Goal: Information Seeking & Learning: Learn about a topic

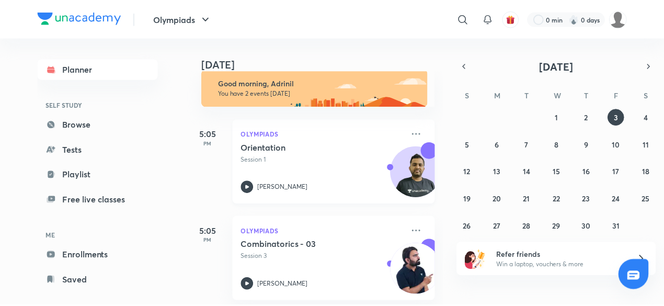
scroll to position [24, 0]
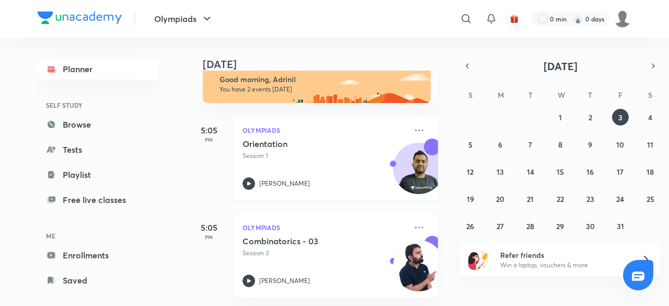
click at [312, 138] on h5 "Orientation" at bounding box center [307, 143] width 130 height 10
click at [130, 117] on link "Browse" at bounding box center [98, 124] width 121 height 21
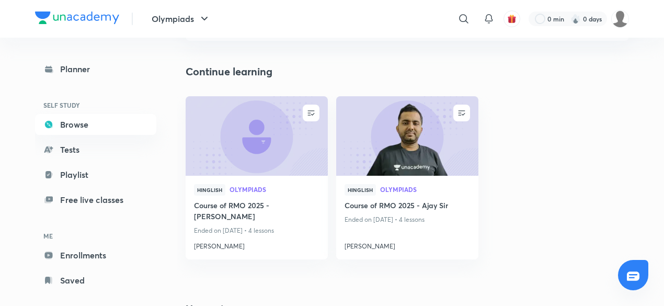
scroll to position [95, 0]
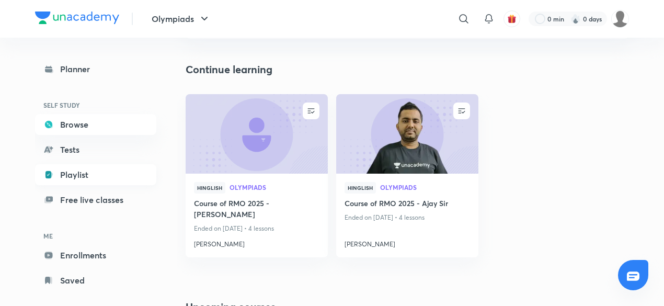
click at [82, 178] on link "Playlist" at bounding box center [95, 174] width 121 height 21
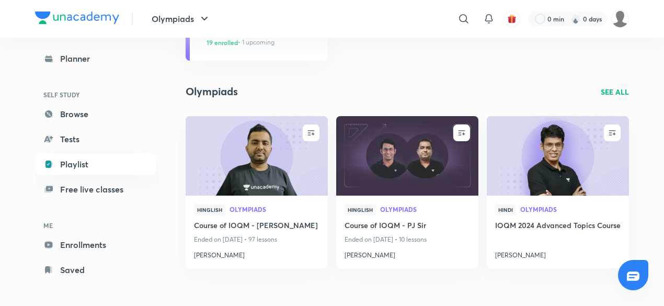
scroll to position [97, 0]
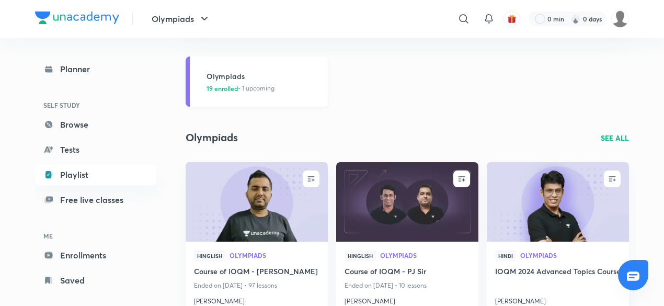
click at [276, 78] on h3 "Olympiads" at bounding box center [263, 76] width 115 height 11
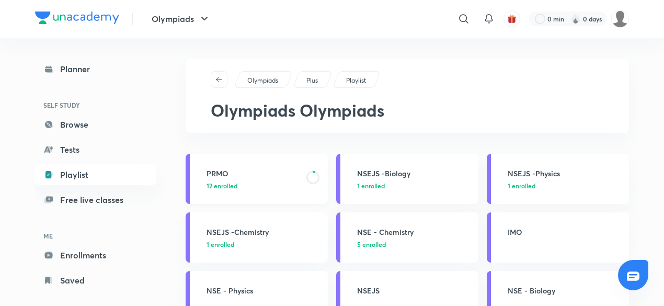
click at [273, 188] on p "12 enrolled" at bounding box center [253, 185] width 94 height 9
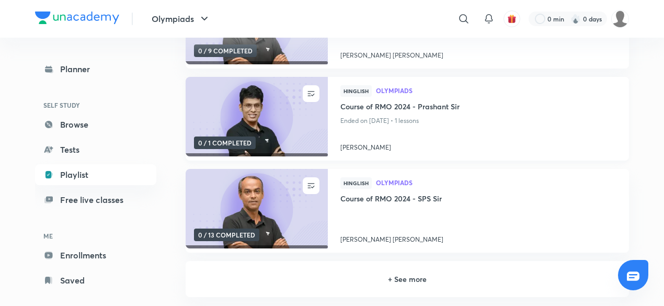
scroll to position [199, 0]
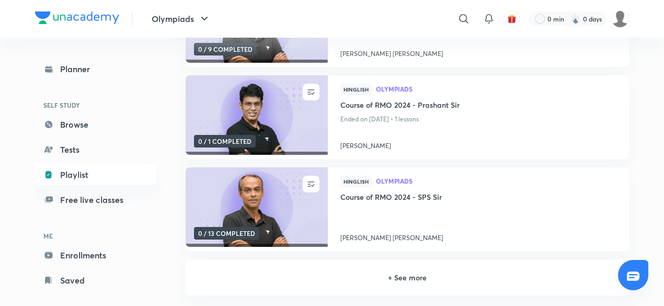
click at [441, 284] on div "+ See more" at bounding box center [406, 277] width 443 height 36
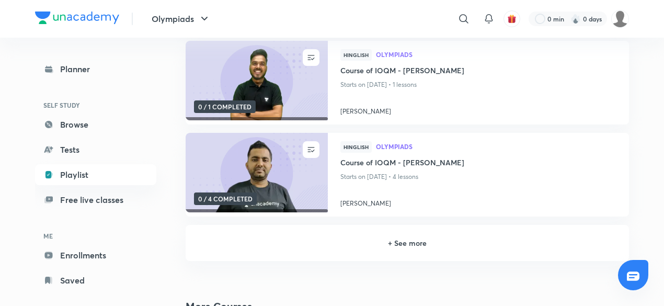
scroll to position [509, 0]
click at [453, 242] on h6 "+ See more" at bounding box center [407, 242] width 418 height 11
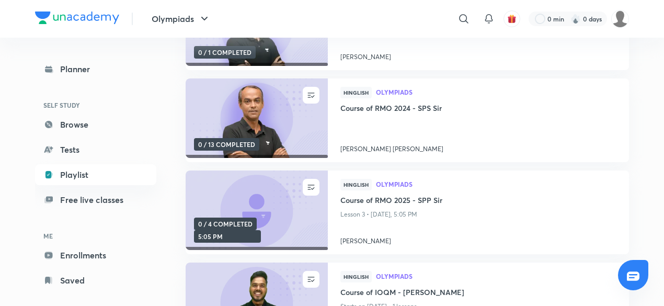
scroll to position [197, 0]
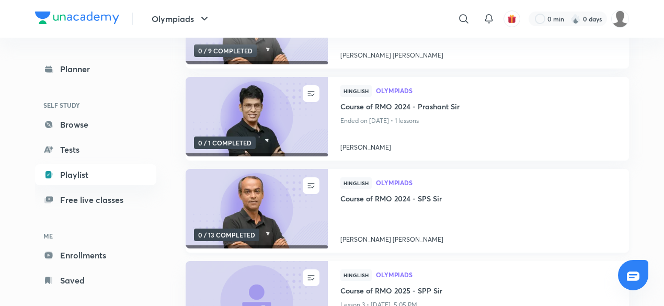
click at [425, 221] on div at bounding box center [478, 218] width 276 height 25
click at [396, 200] on h4 "Course of RMO 2024 - SPS Sir" at bounding box center [478, 199] width 276 height 13
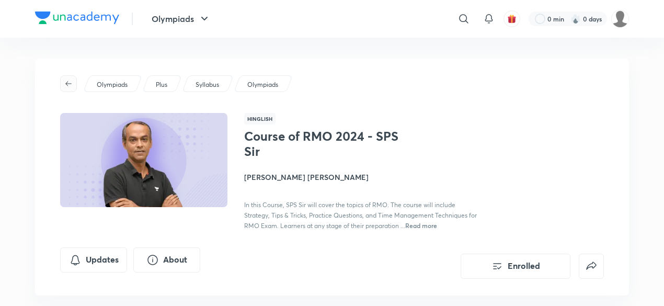
click at [71, 89] on button "button" at bounding box center [68, 83] width 17 height 17
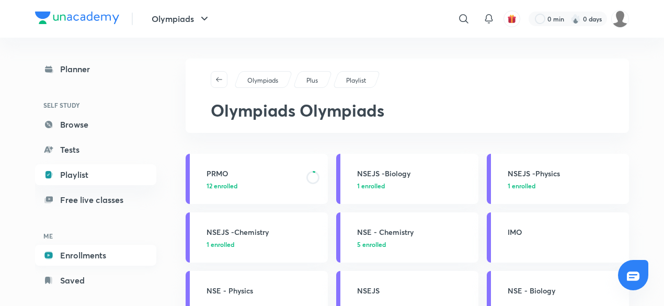
scroll to position [14, 0]
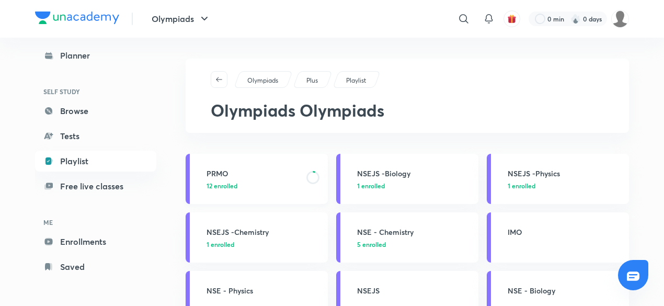
click at [235, 188] on span "12 enrolled" at bounding box center [221, 185] width 31 height 9
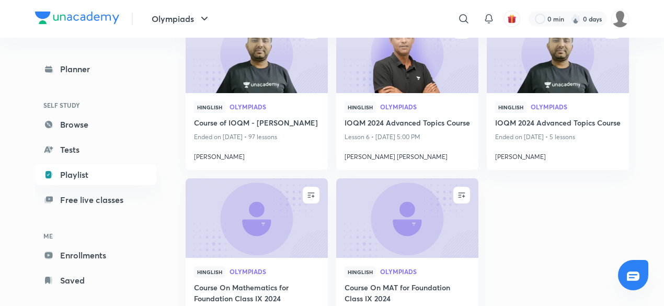
scroll to position [1364, 0]
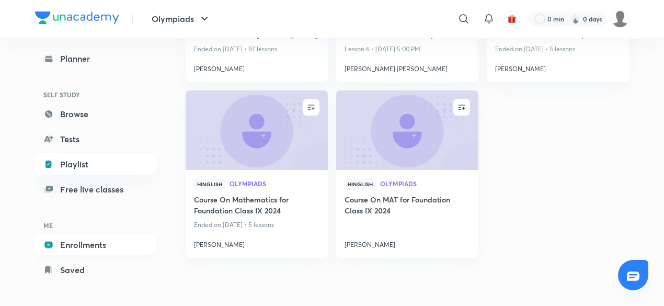
click at [128, 244] on link "Enrollments" at bounding box center [95, 244] width 121 height 21
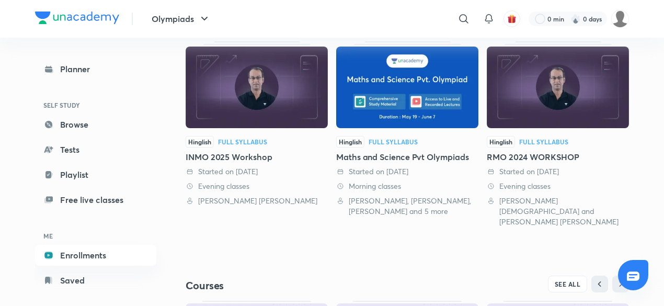
scroll to position [236, 0]
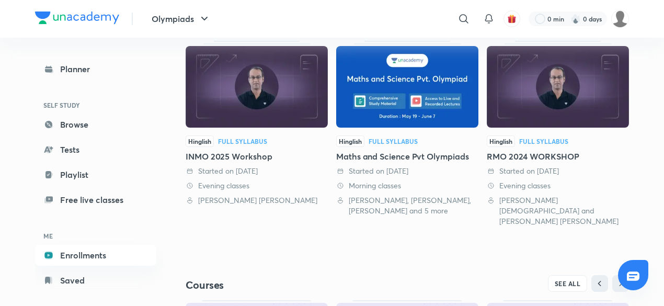
click at [579, 154] on div "RMO 2024 WORKSHOP" at bounding box center [557, 156] width 142 height 13
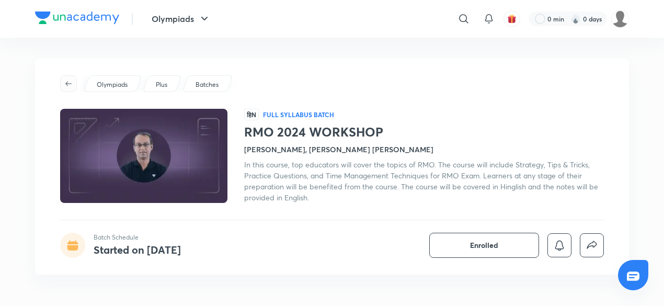
click at [63, 82] on span "button" at bounding box center [69, 83] width 16 height 8
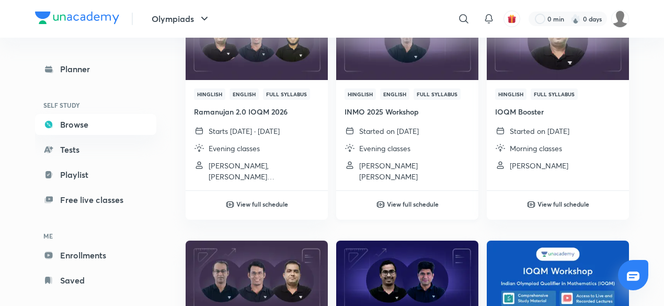
scroll to position [150, 0]
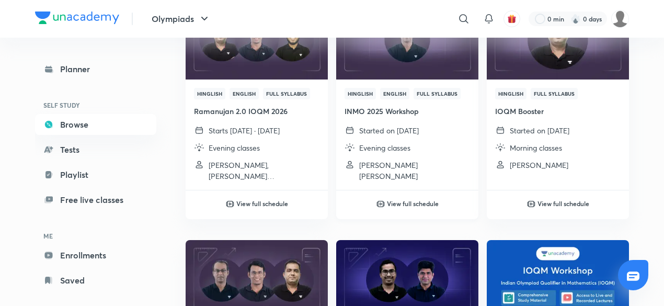
click at [379, 193] on div "View full schedule" at bounding box center [407, 195] width 142 height 29
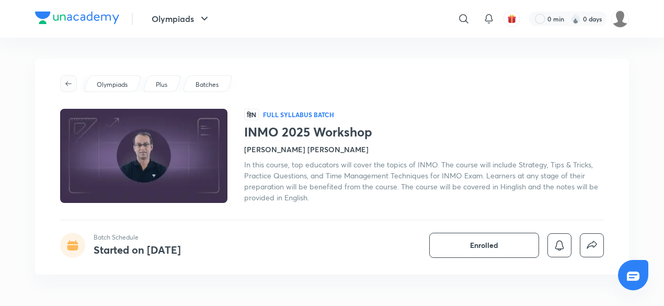
click at [63, 86] on span "button" at bounding box center [69, 83] width 16 height 8
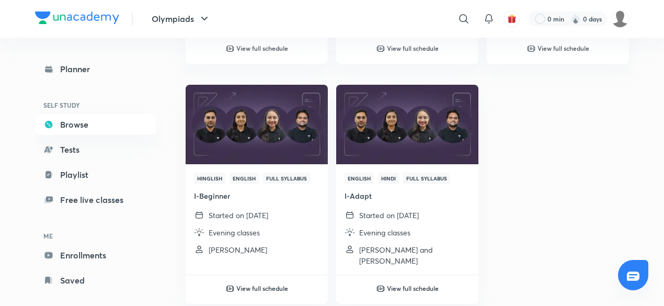
scroll to position [1617, 0]
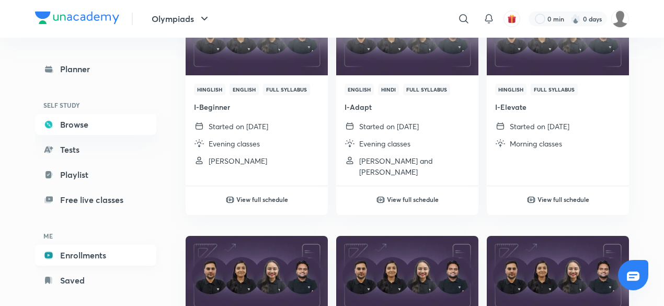
click at [103, 262] on link "Enrollments" at bounding box center [95, 255] width 121 height 21
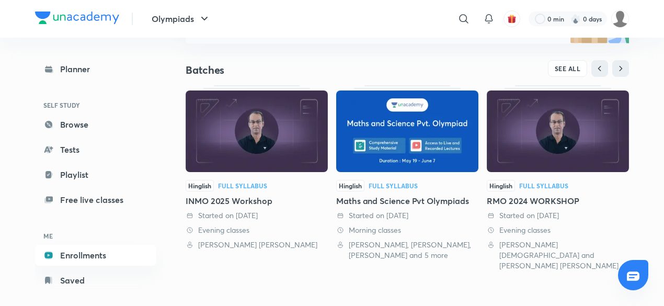
scroll to position [193, 0]
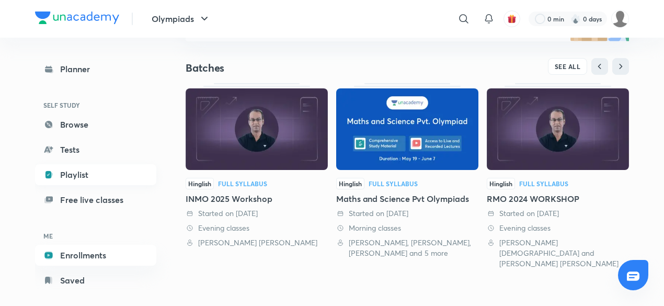
click at [113, 173] on link "Playlist" at bounding box center [95, 174] width 121 height 21
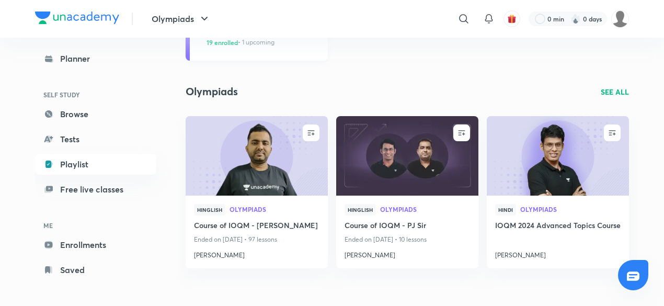
scroll to position [41, 0]
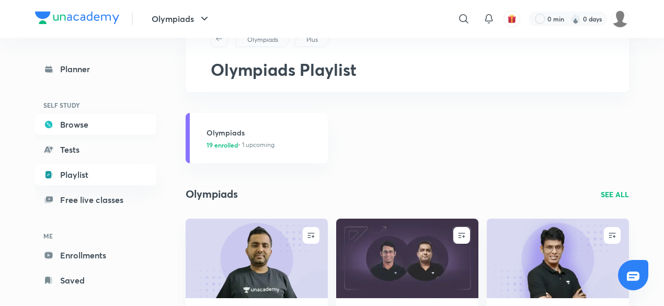
click at [95, 117] on link "Browse" at bounding box center [95, 124] width 121 height 21
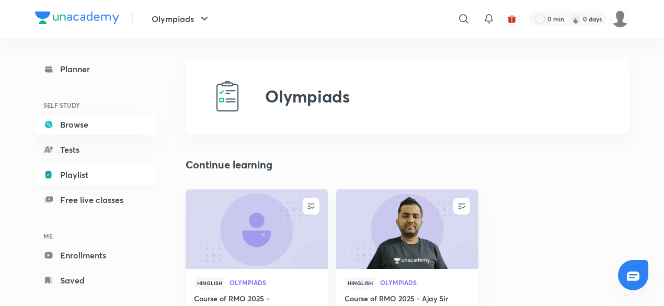
click at [108, 176] on link "Playlist" at bounding box center [95, 174] width 121 height 21
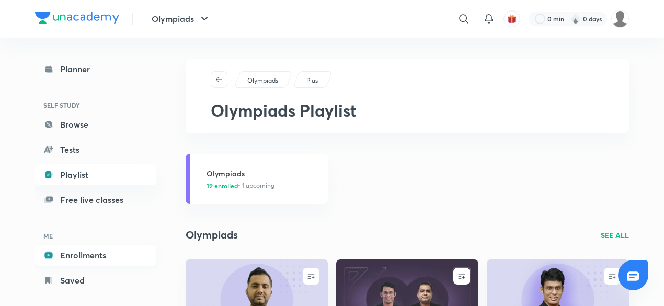
click at [107, 253] on link "Enrollments" at bounding box center [95, 255] width 121 height 21
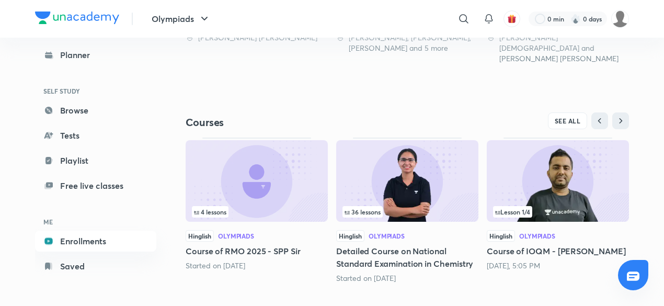
scroll to position [396, 0]
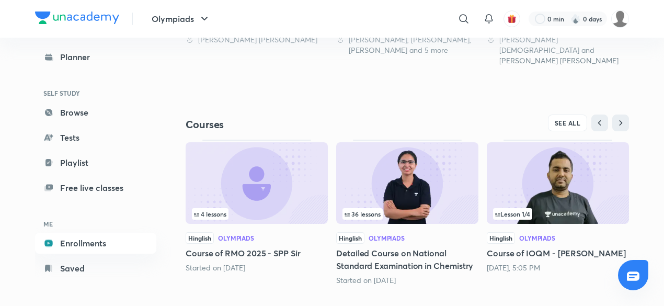
click at [289, 232] on div "Hinglish Olympiads" at bounding box center [256, 237] width 142 height 11
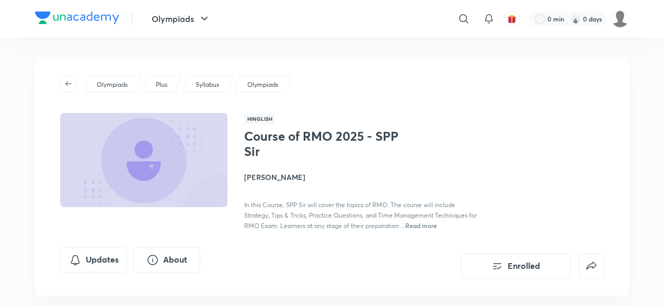
click at [70, 83] on icon "button" at bounding box center [68, 83] width 8 height 8
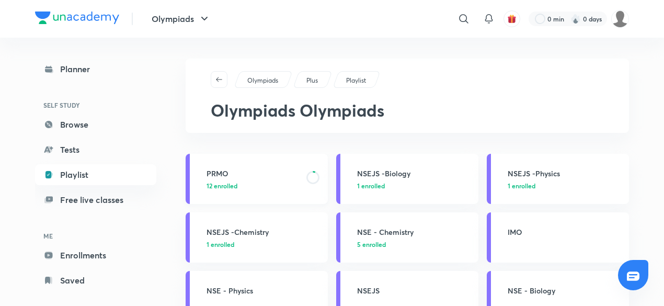
click at [248, 179] on div "PRMO 12 enrolled" at bounding box center [263, 179] width 115 height 22
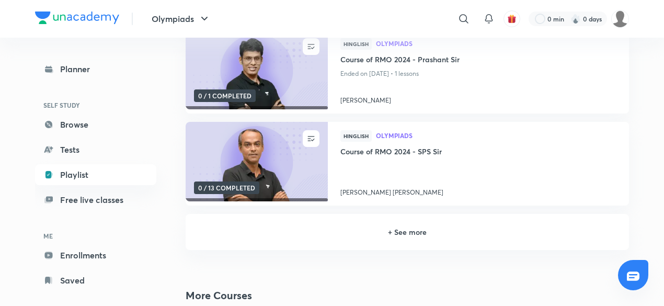
scroll to position [245, 0]
click at [281, 239] on div "+ See more" at bounding box center [406, 231] width 443 height 36
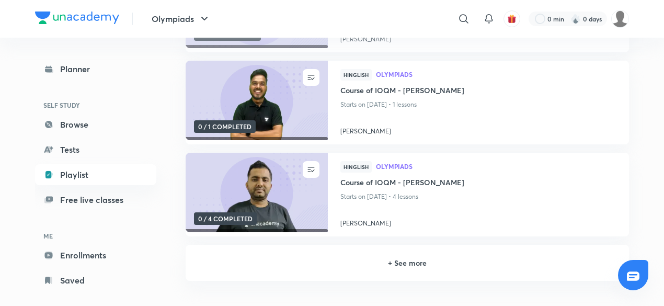
scroll to position [490, 0]
click at [253, 180] on img at bounding box center [256, 192] width 145 height 81
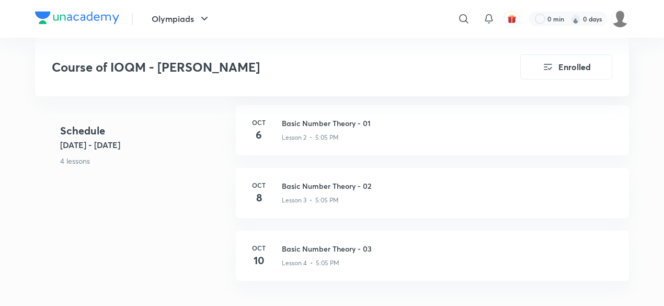
scroll to position [308, 0]
click at [284, 133] on p "Lesson 2 • 5:05 PM" at bounding box center [310, 136] width 57 height 9
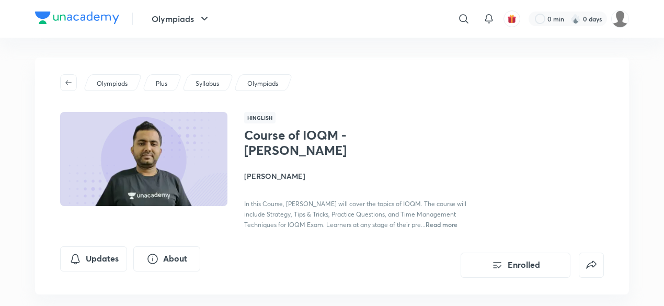
scroll to position [0, 0]
click at [68, 89] on button "button" at bounding box center [68, 83] width 17 height 17
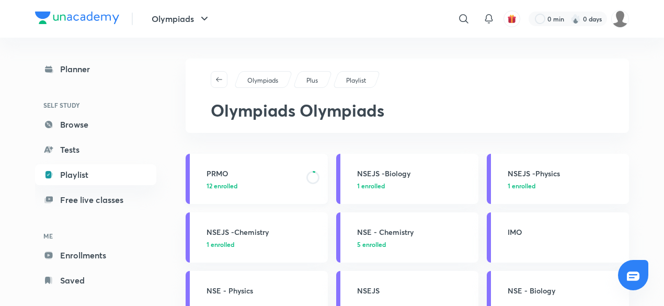
click at [273, 175] on h3 "PRMO" at bounding box center [253, 173] width 94 height 11
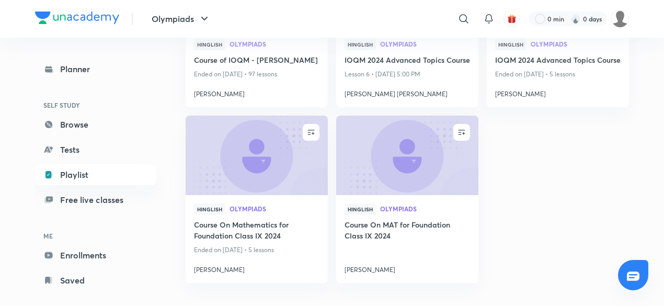
scroll to position [1098, 0]
click at [87, 122] on link "Browse" at bounding box center [95, 124] width 121 height 21
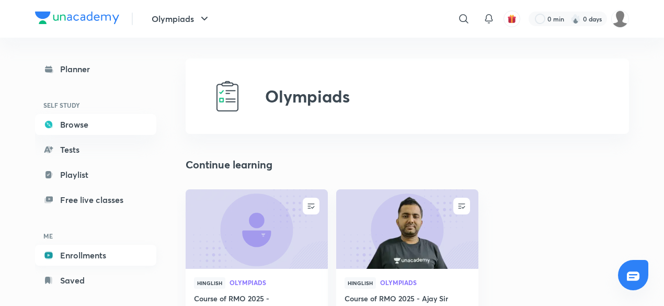
click at [95, 258] on link "Enrollments" at bounding box center [95, 255] width 121 height 21
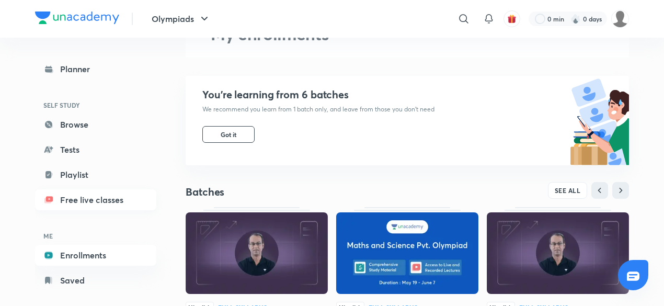
scroll to position [70, 0]
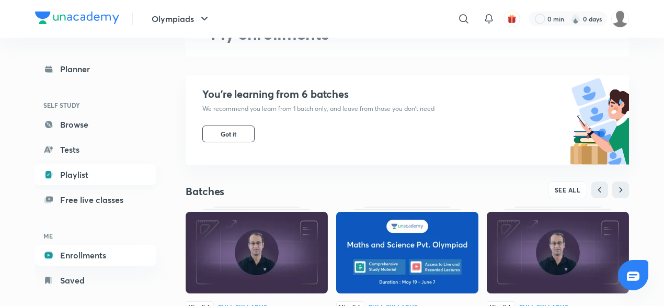
click at [57, 178] on link "Playlist" at bounding box center [95, 174] width 121 height 21
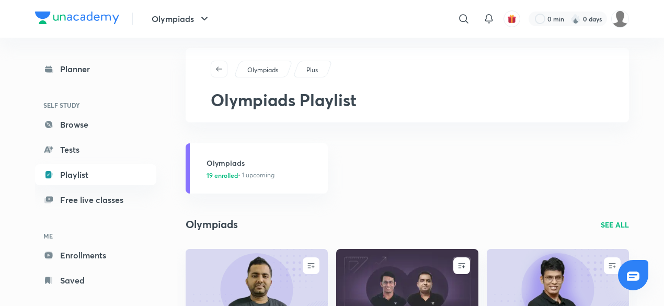
scroll to position [11, 0]
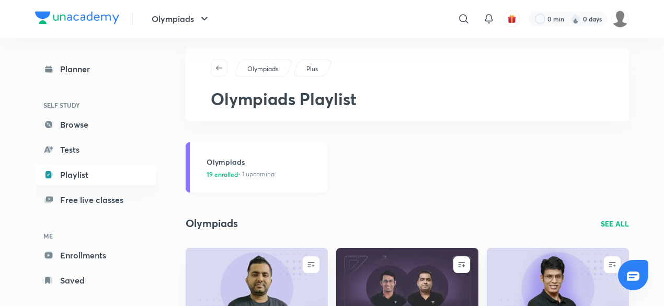
click at [261, 163] on h3 "Olympiads" at bounding box center [263, 161] width 115 height 11
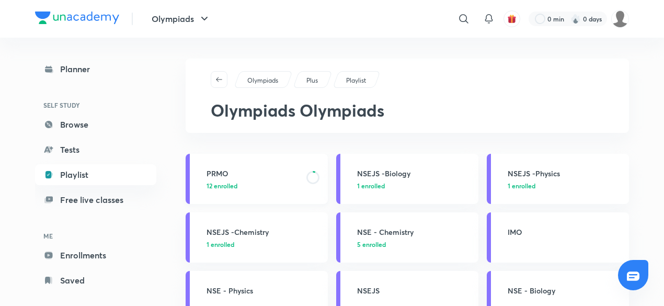
click at [270, 186] on p "12 enrolled" at bounding box center [253, 185] width 94 height 9
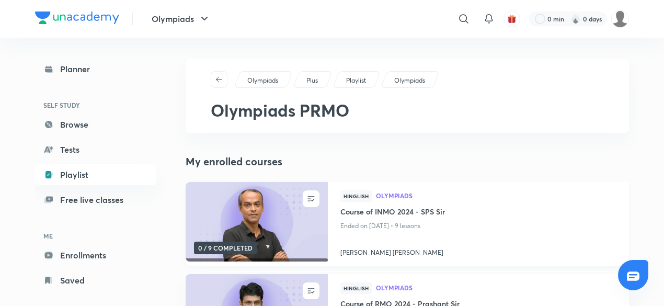
click at [251, 187] on img at bounding box center [256, 221] width 145 height 81
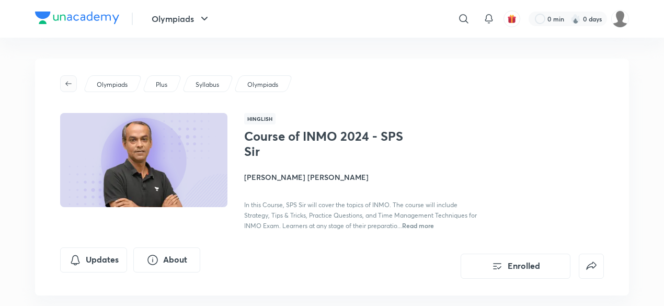
click at [69, 81] on icon "button" at bounding box center [68, 83] width 8 height 8
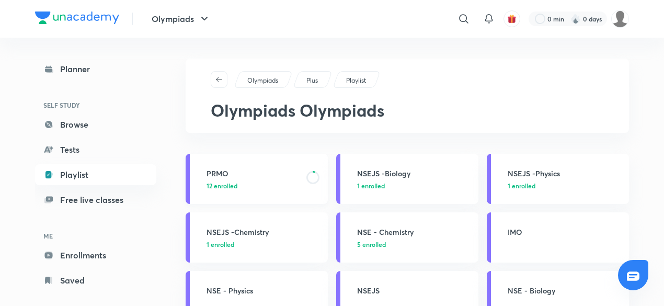
click at [253, 166] on link "PRMO 12 enrolled" at bounding box center [256, 179] width 142 height 50
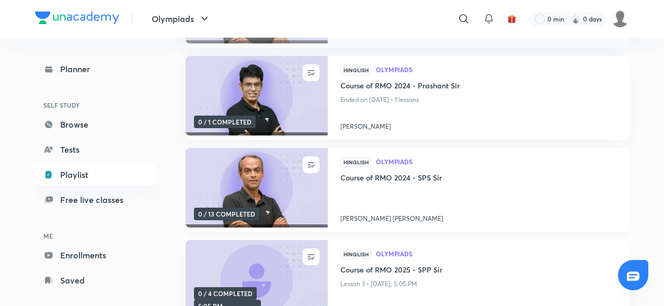
scroll to position [220, 0]
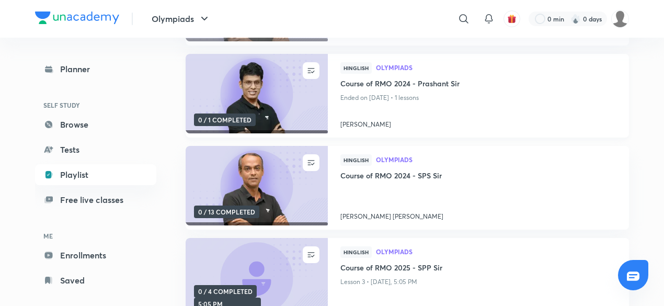
click at [272, 91] on img at bounding box center [256, 93] width 145 height 81
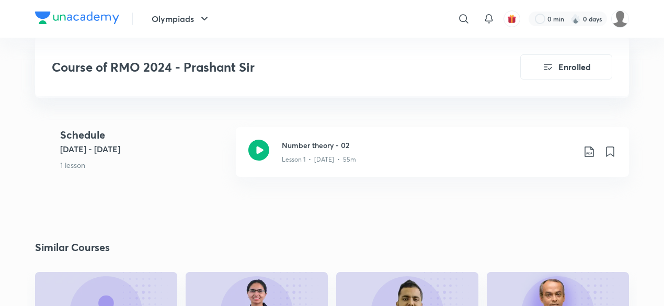
scroll to position [314, 0]
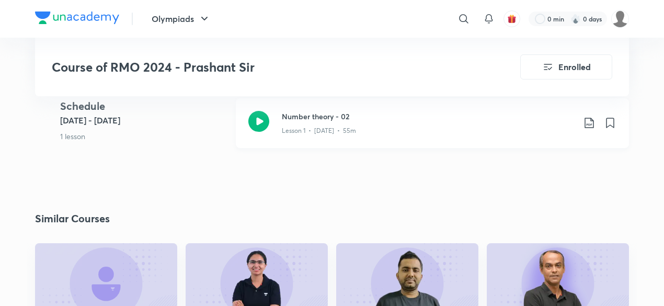
click at [586, 125] on icon at bounding box center [589, 123] width 13 height 13
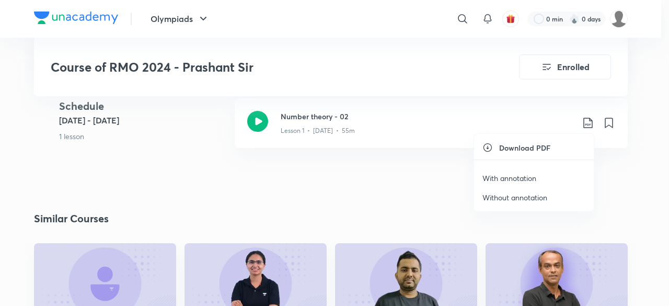
click at [521, 175] on p "With annotation" at bounding box center [509, 177] width 54 height 11
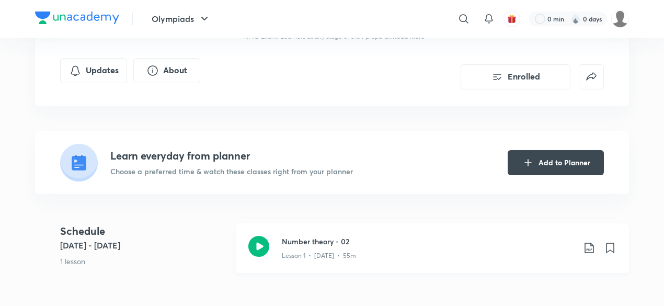
scroll to position [0, 0]
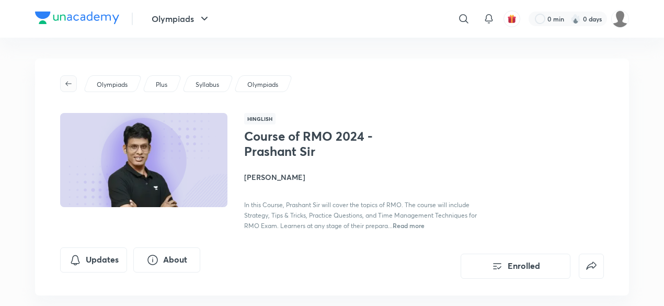
click at [66, 78] on button "button" at bounding box center [68, 83] width 17 height 17
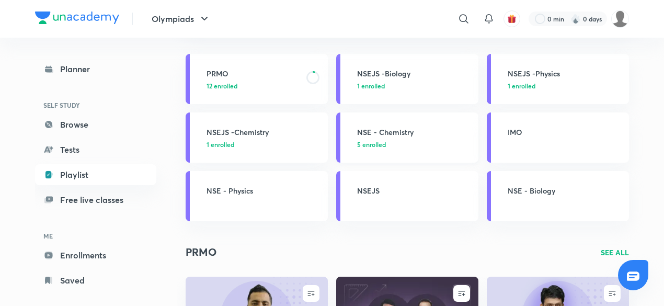
scroll to position [101, 0]
click at [386, 146] on span "5 enrolled" at bounding box center [371, 142] width 29 height 9
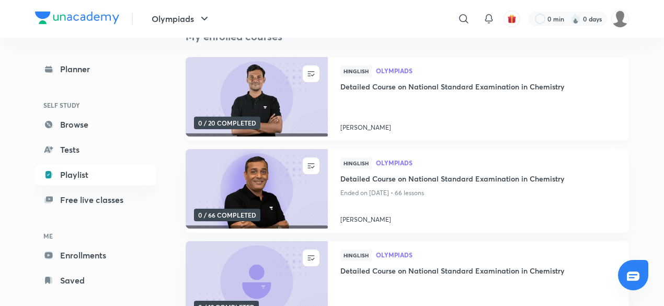
scroll to position [125, 0]
click at [455, 179] on h4 "Detailed Course on National Standard Examination in Chemistry" at bounding box center [478, 178] width 276 height 13
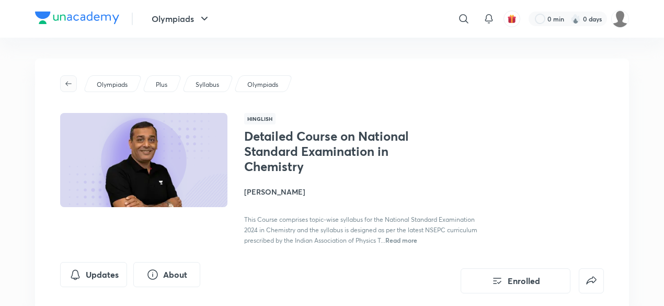
click at [66, 84] on icon "button" at bounding box center [68, 83] width 8 height 8
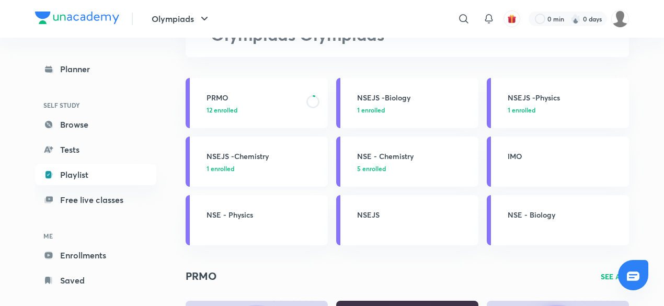
scroll to position [76, 0]
click at [291, 228] on p at bounding box center [263, 226] width 115 height 9
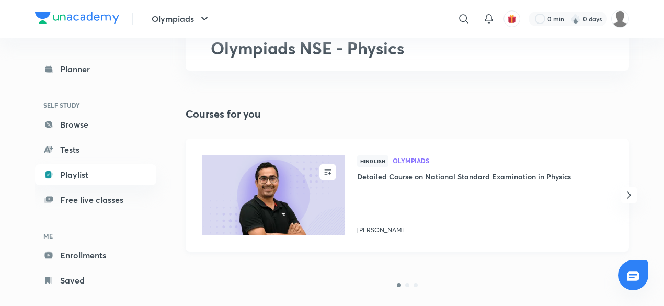
scroll to position [64, 0]
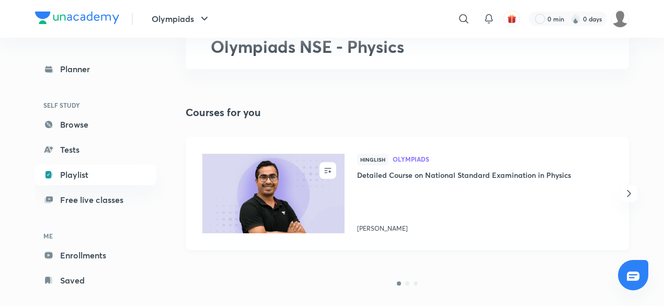
click at [376, 159] on span "Hinglish" at bounding box center [372, 159] width 31 height 11
click at [385, 174] on h4 "Detailed Course on National Standard Examination in Physics" at bounding box center [476, 175] width 238 height 13
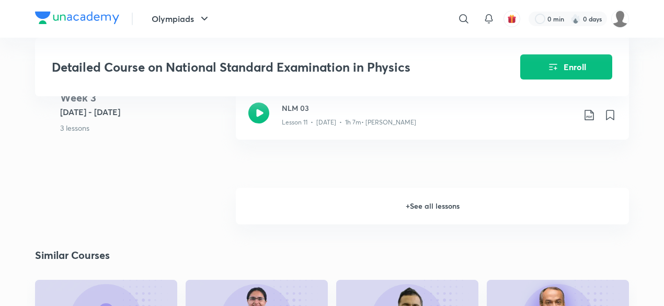
scroll to position [1019, 0]
click at [393, 225] on h6 "+ See all lessons" at bounding box center [432, 206] width 393 height 37
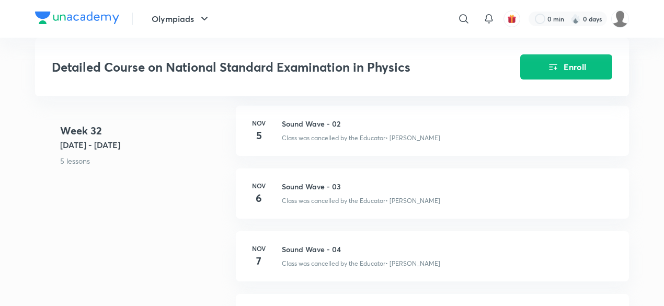
scroll to position [10436, 0]
